Goal: Task Accomplishment & Management: Manage account settings

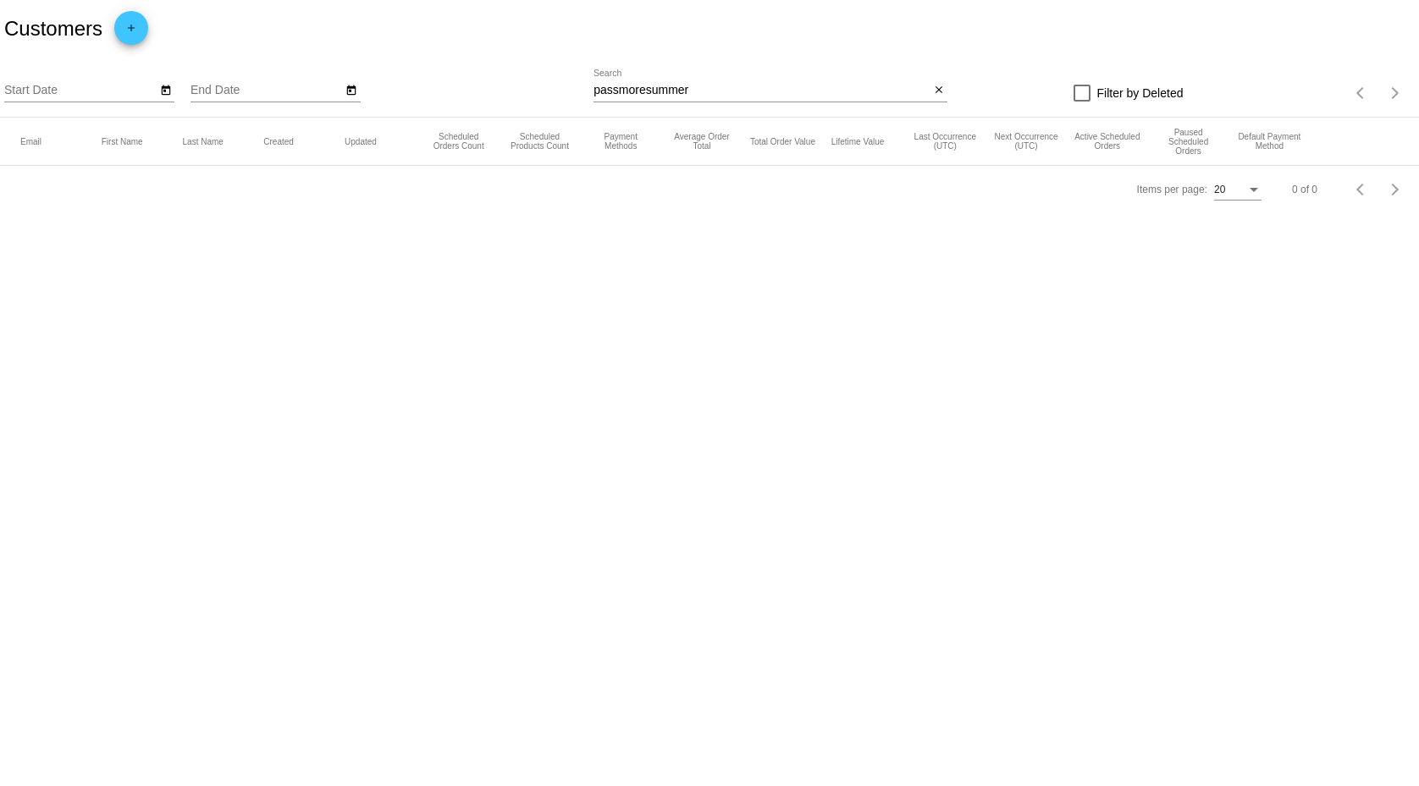
click at [654, 85] on input "passmoresummer" at bounding box center [761, 91] width 336 height 14
paste input "[PERSON_NAME]"
type input "[PERSON_NAME]"
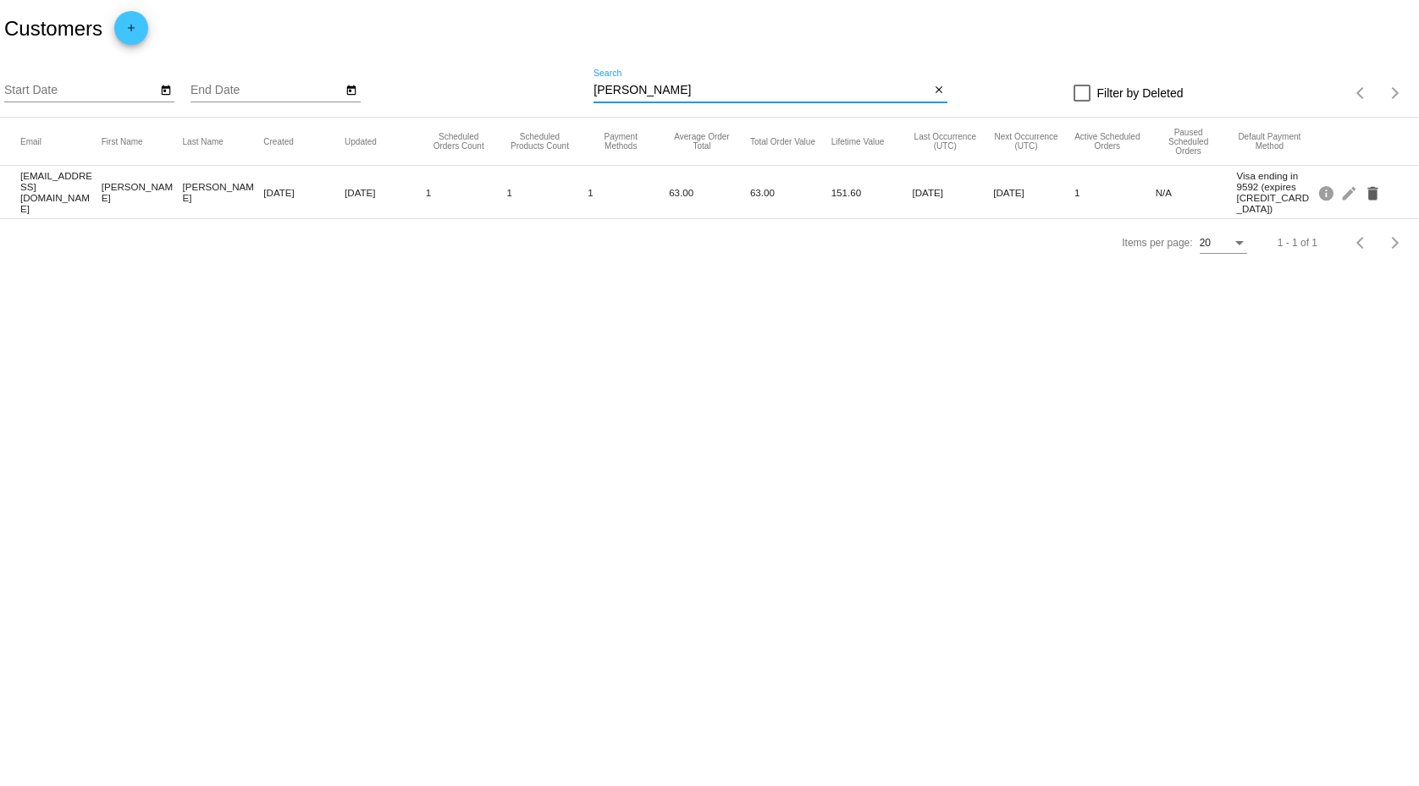
click at [1377, 192] on mat-icon "delete" at bounding box center [1374, 192] width 20 height 26
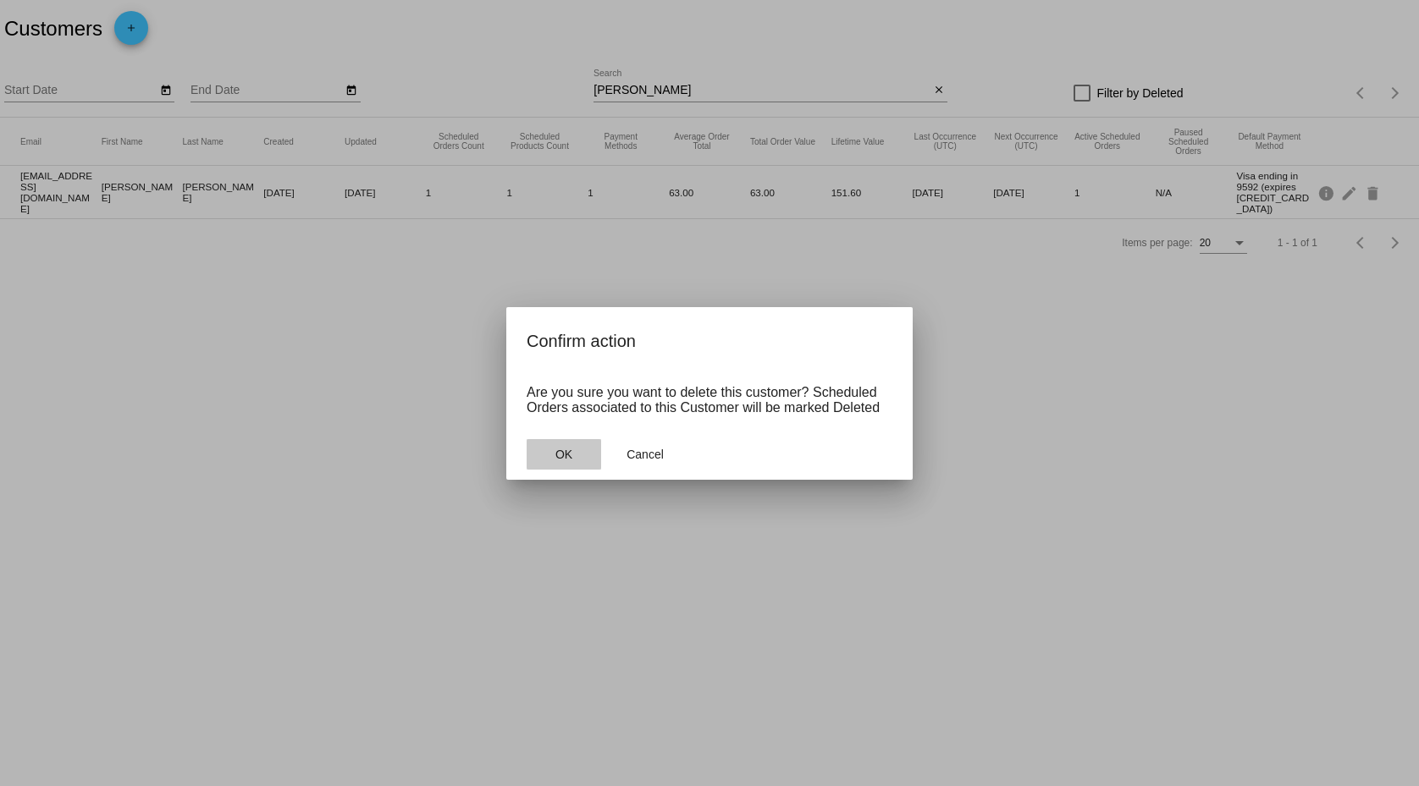
click at [572, 451] on span "OK" at bounding box center [563, 455] width 17 height 14
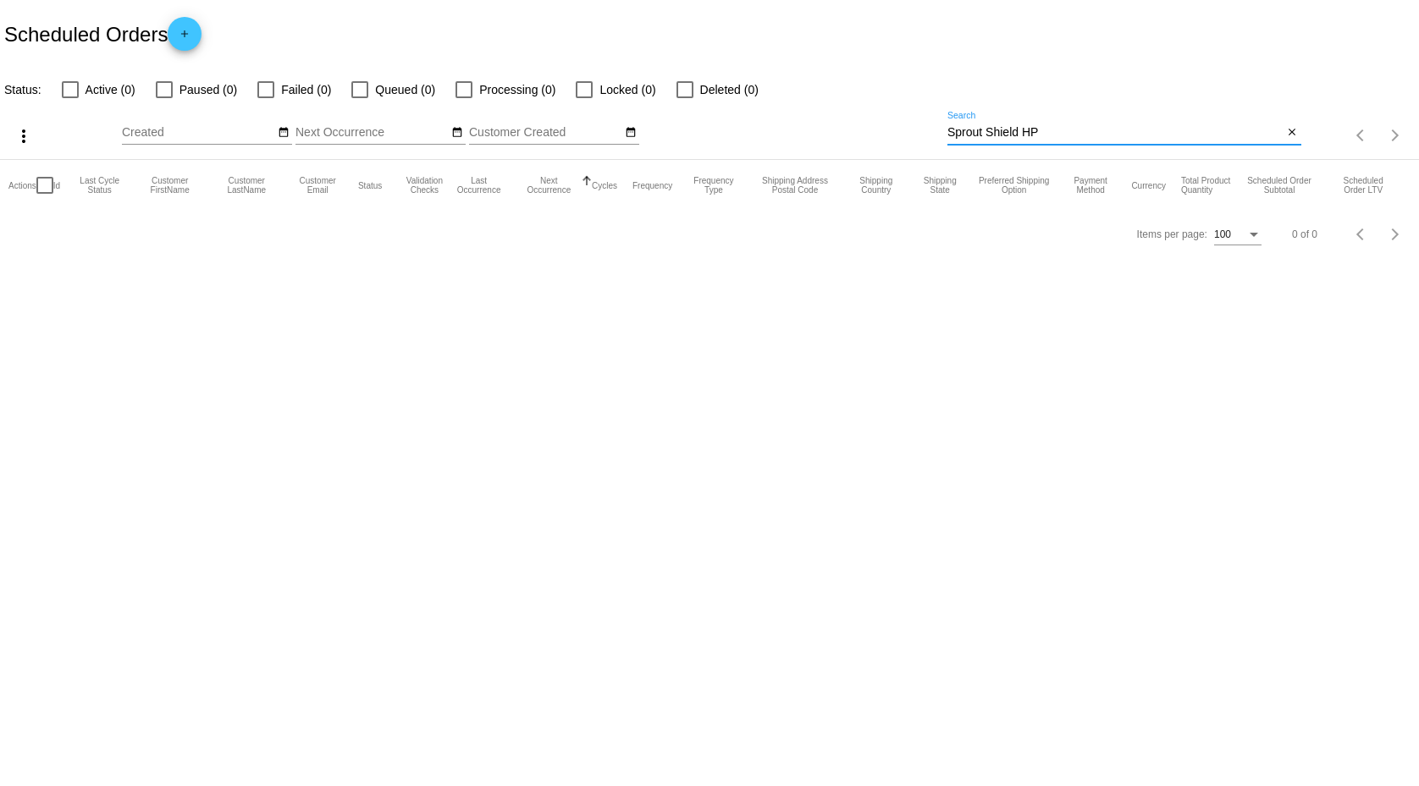
drag, startPoint x: 1043, startPoint y: 131, endPoint x: 871, endPoint y: 126, distance: 171.9
click at [947, 126] on input "Sprout Shield HP" at bounding box center [1115, 133] width 336 height 14
paste input "[PERSON_NAME]"
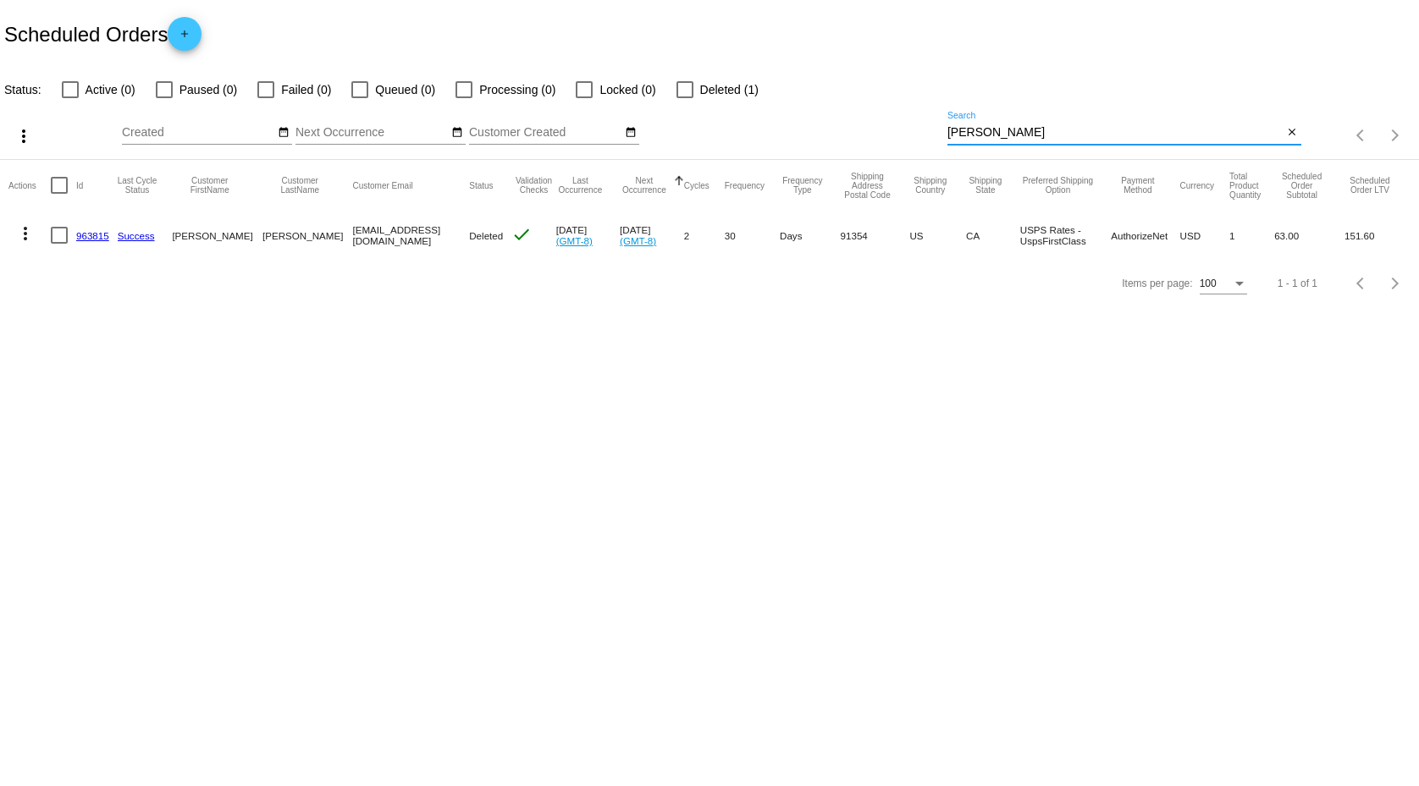
type input "[PERSON_NAME]"
click at [60, 239] on div at bounding box center [59, 235] width 17 height 17
click at [59, 244] on input "checkbox" at bounding box center [58, 244] width 1 height 1
checkbox input "true"
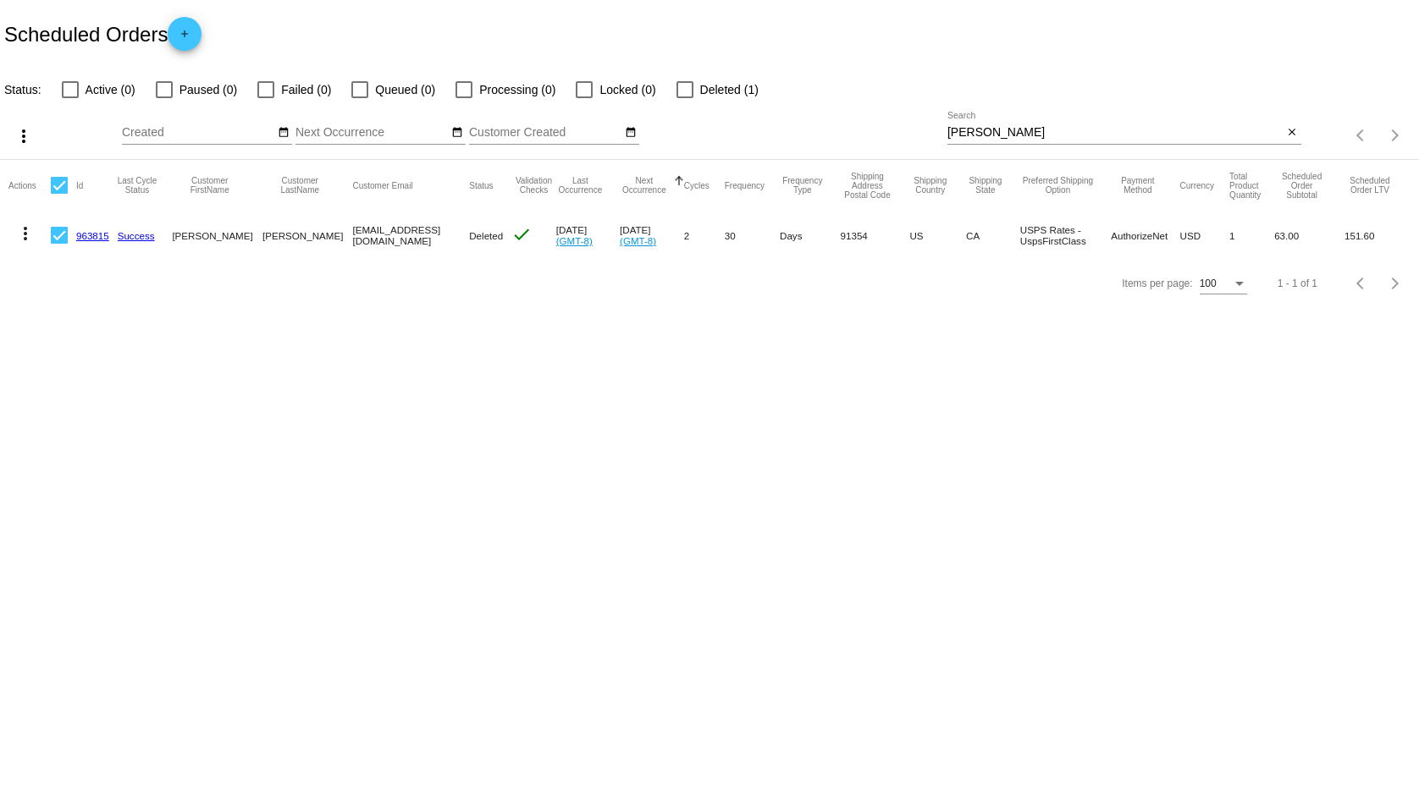
click at [28, 239] on mat-icon "more_vert" at bounding box center [25, 233] width 20 height 20
click at [76, 357] on span "View / Edit" at bounding box center [87, 356] width 56 height 14
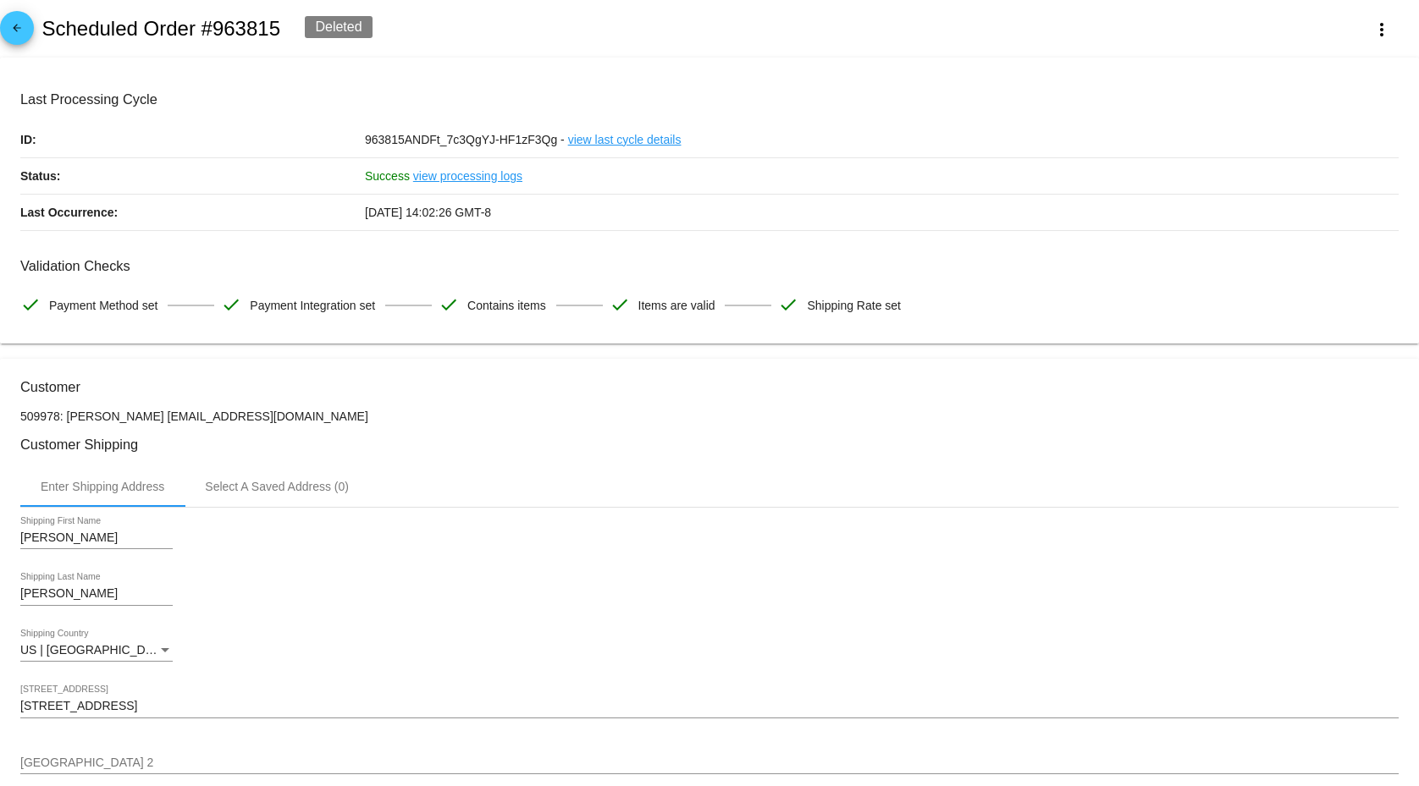
click at [554, 9] on div "arrow_back Scheduled Order #963815 Deleted more_vert" at bounding box center [709, 29] width 1419 height 58
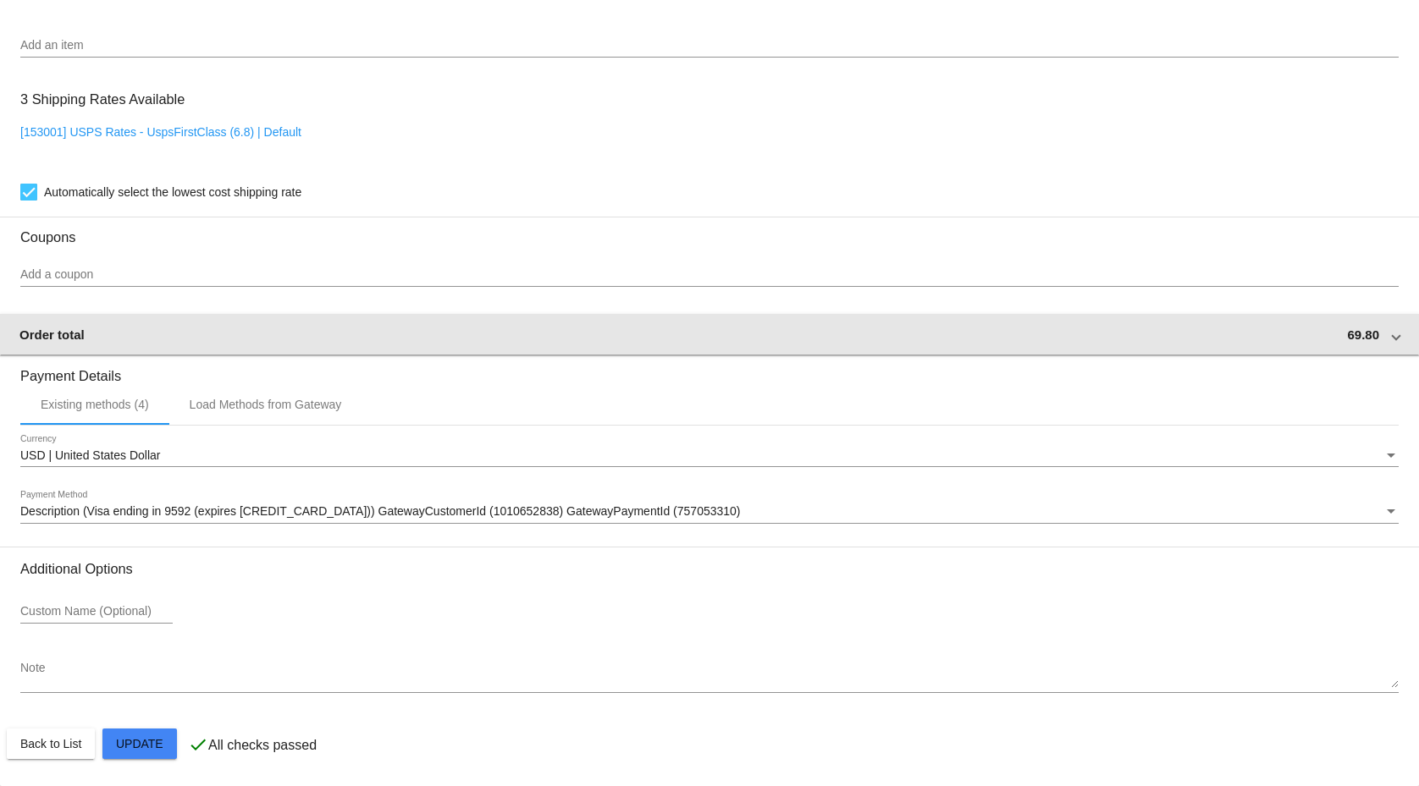
scroll to position [1271, 0]
